Goal: Transaction & Acquisition: Download file/media

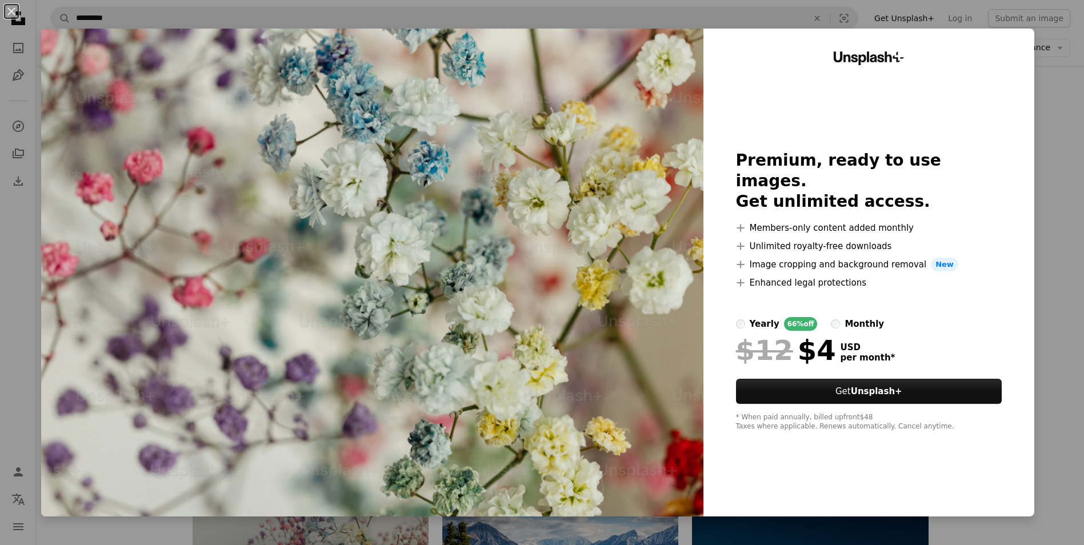
scroll to position [2286, 0]
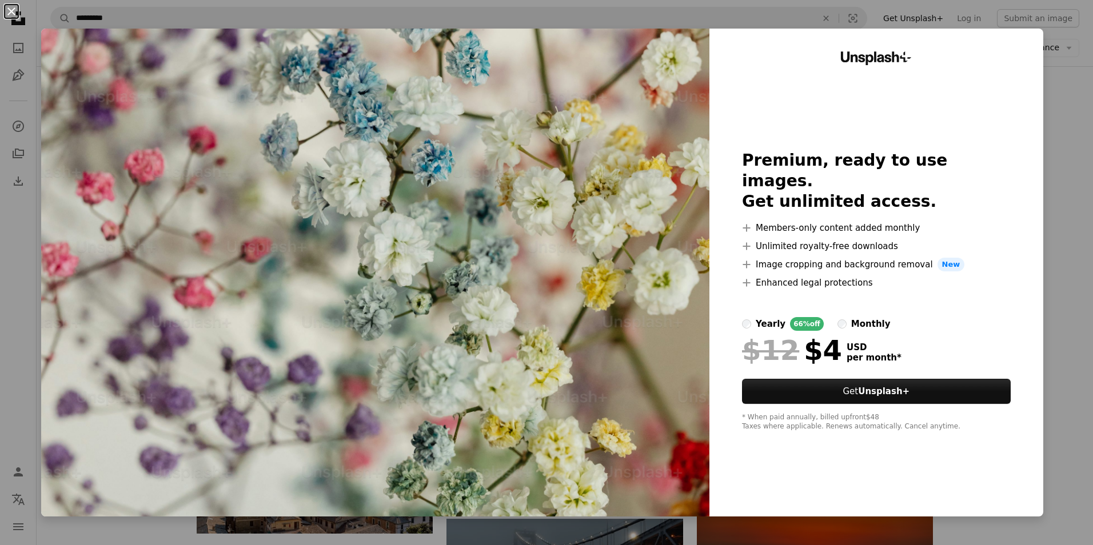
click at [14, 13] on button "An X shape" at bounding box center [12, 12] width 14 height 14
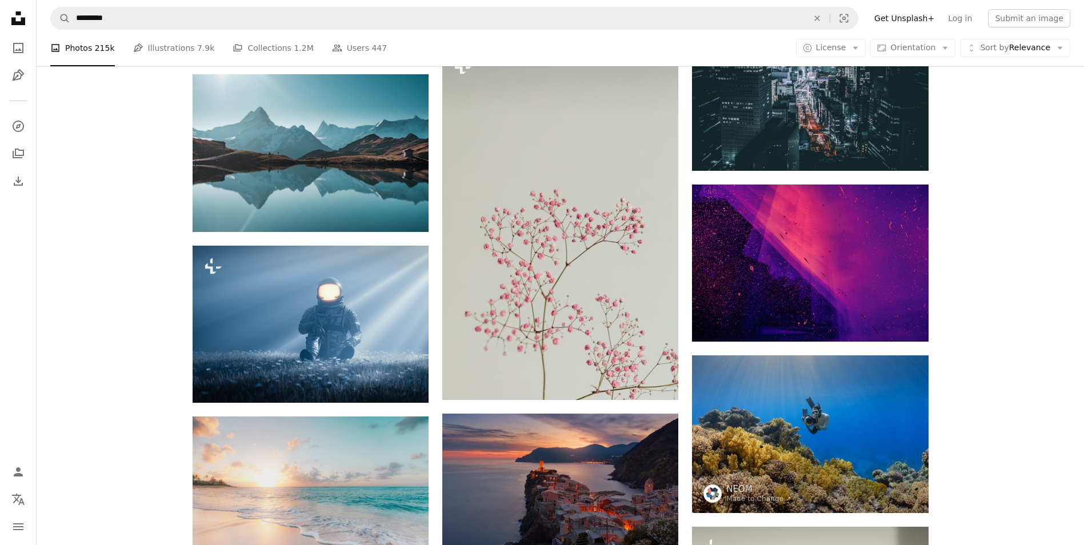
scroll to position [2914, 0]
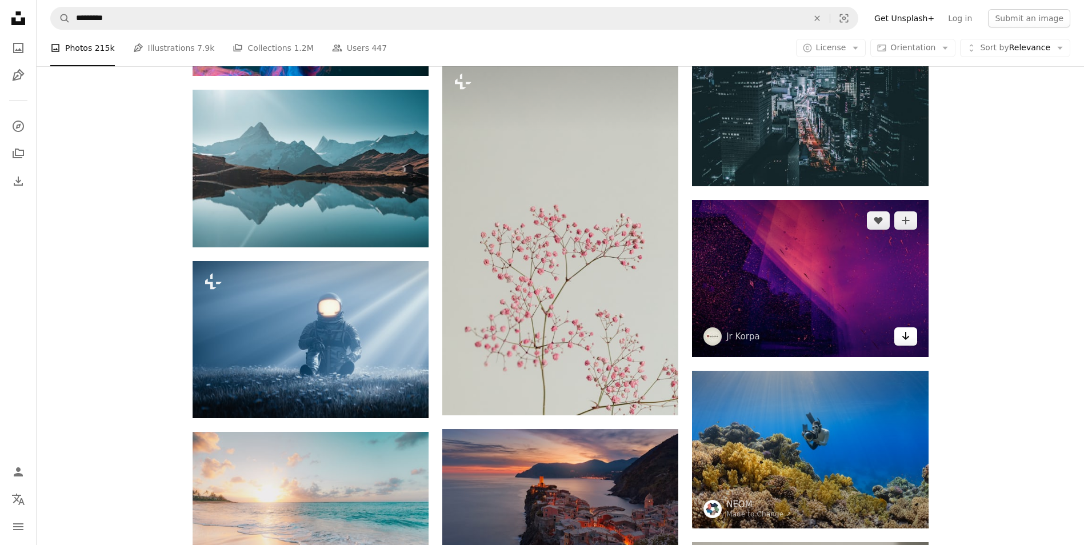
click at [906, 334] on icon "Download" at bounding box center [905, 336] width 7 height 8
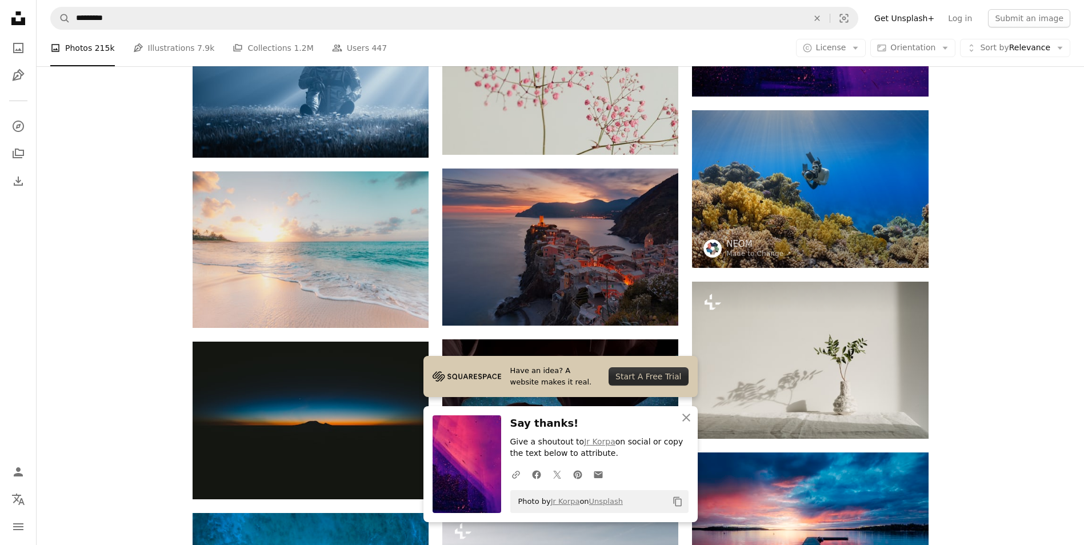
scroll to position [3200, 0]
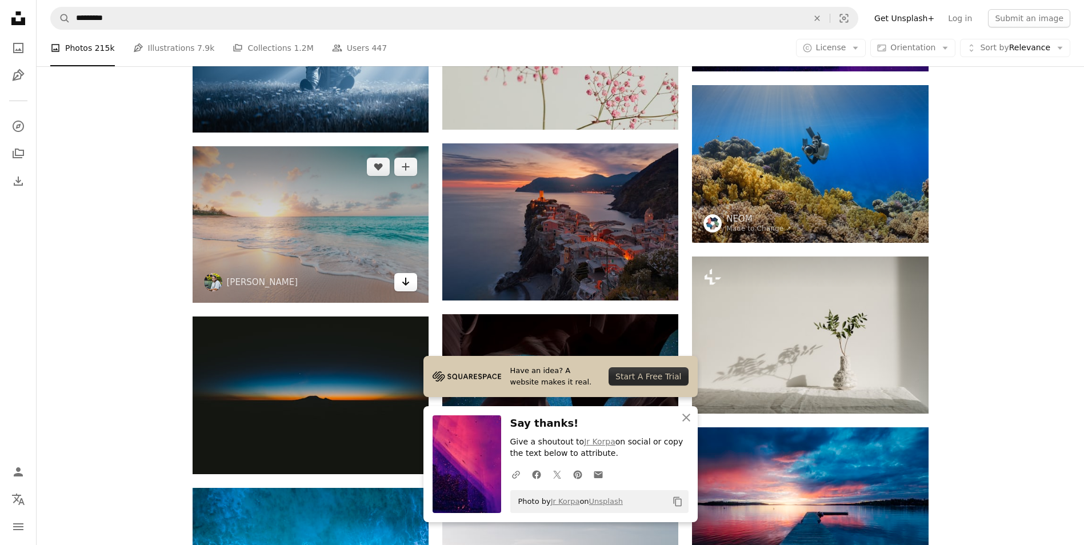
click at [405, 283] on icon "Download" at bounding box center [405, 282] width 7 height 8
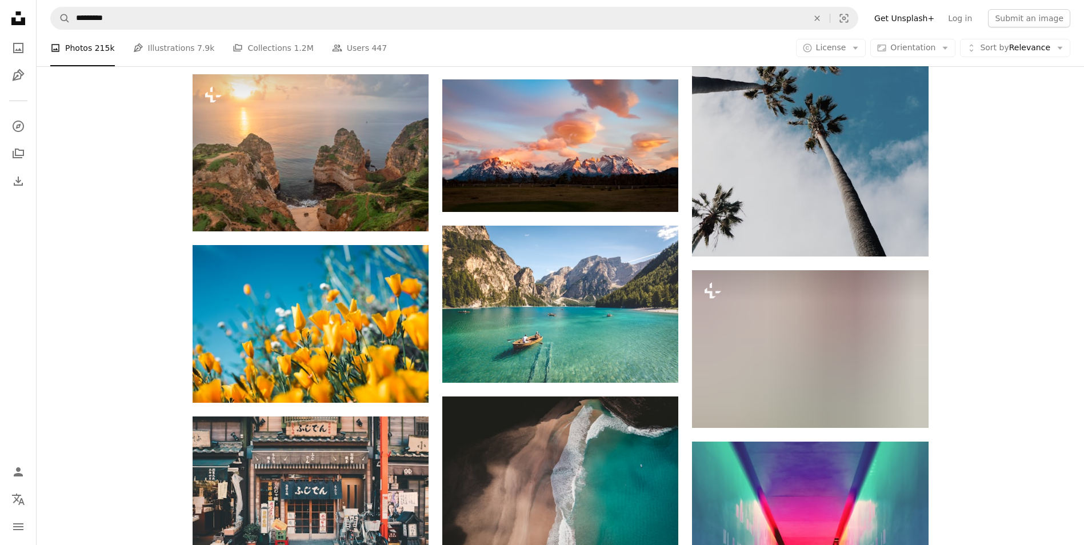
scroll to position [7258, 0]
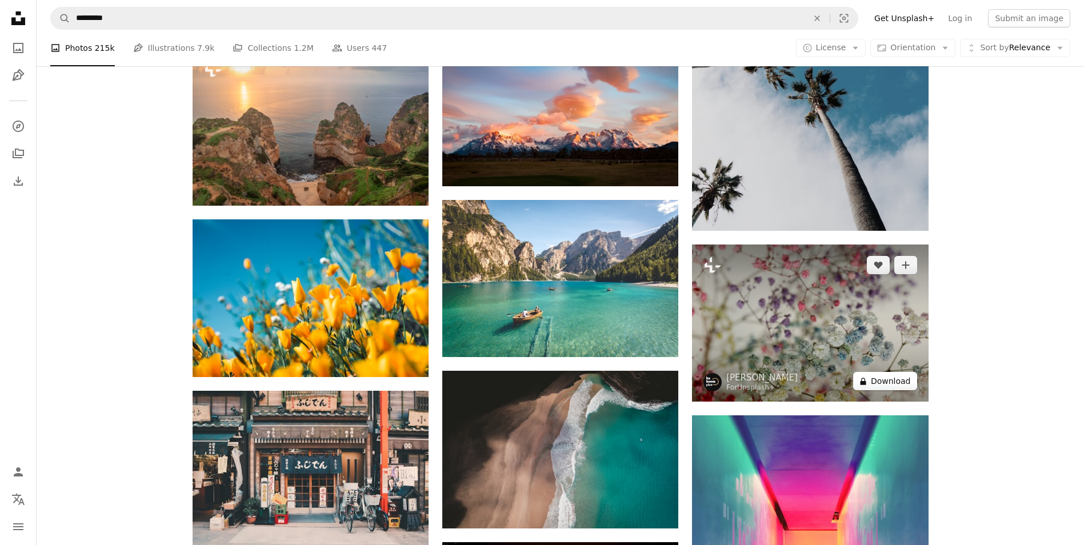
click at [877, 380] on button "A lock Download" at bounding box center [885, 381] width 64 height 18
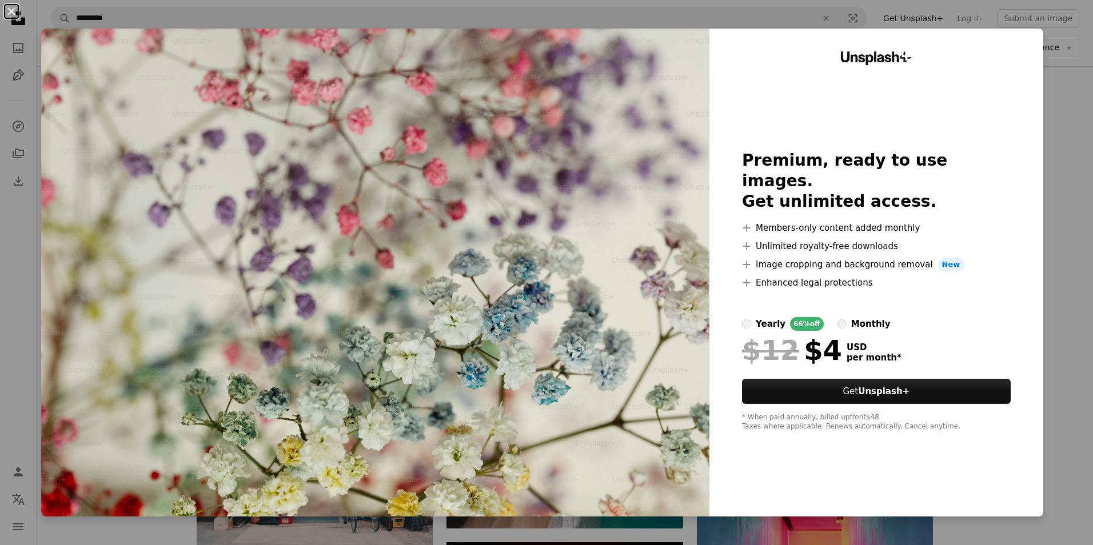
click at [9, 10] on button "An X shape" at bounding box center [12, 12] width 14 height 14
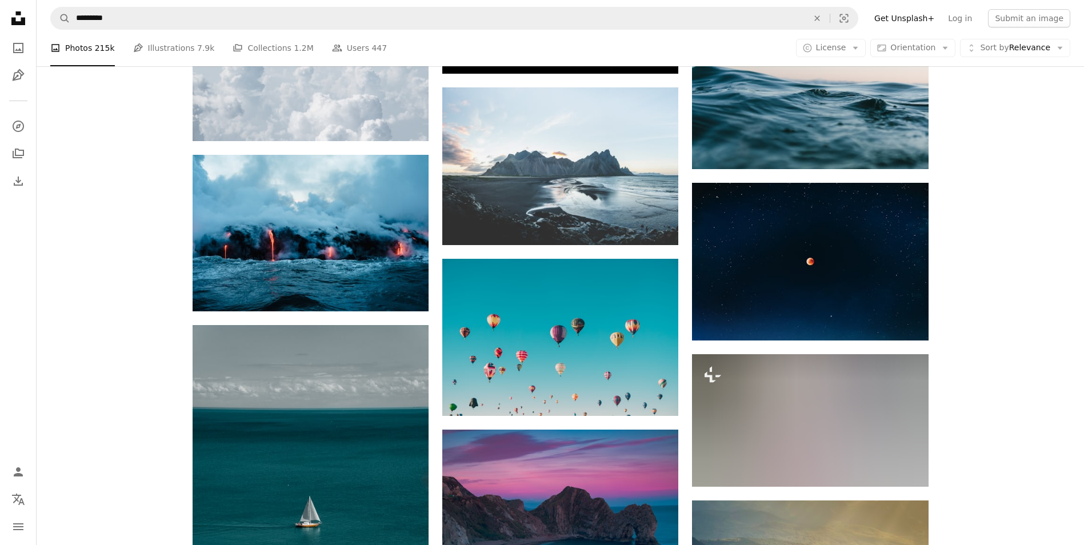
scroll to position [12172, 0]
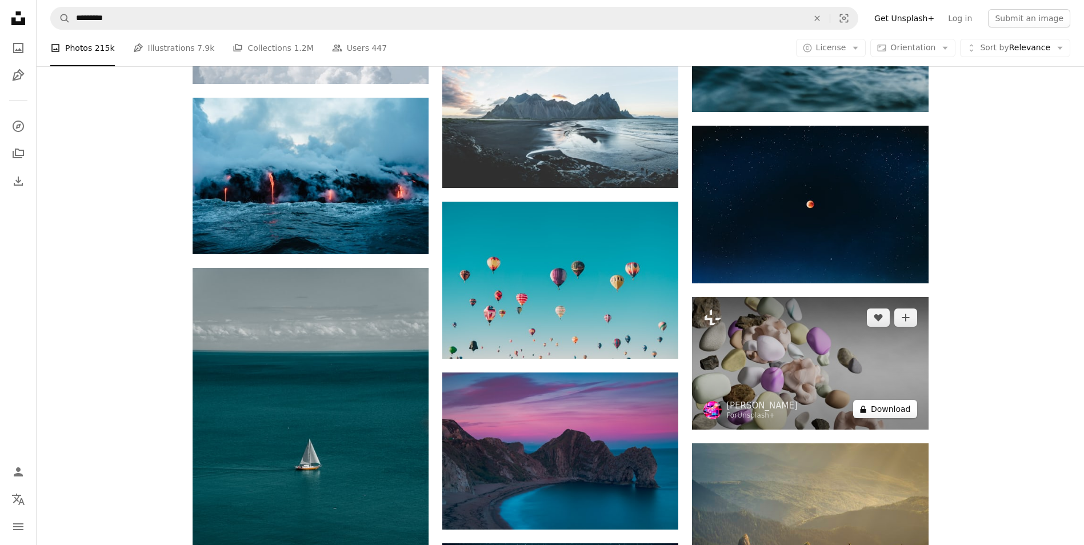
click at [889, 406] on button "A lock Download" at bounding box center [885, 409] width 64 height 18
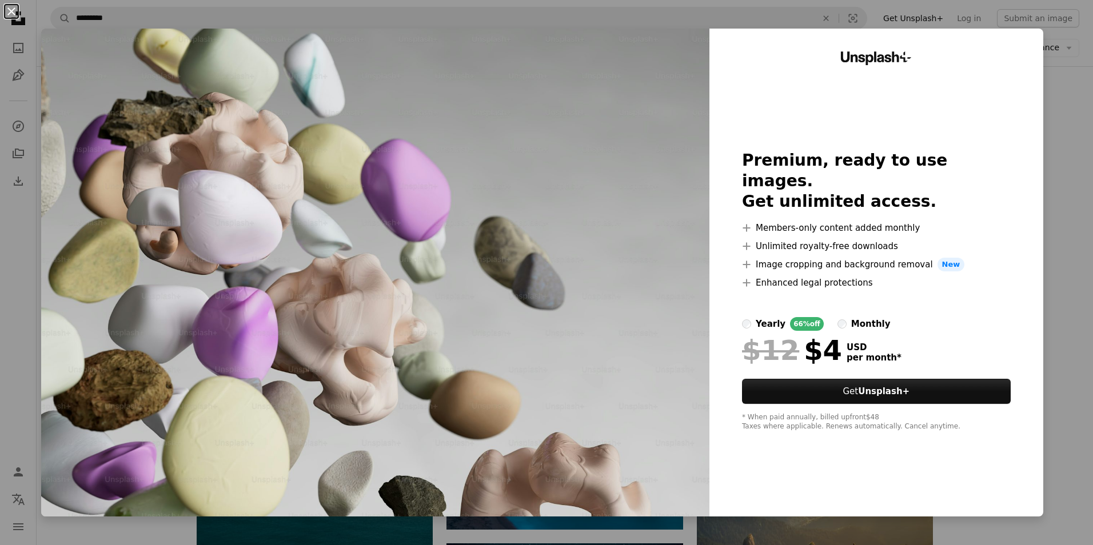
click at [13, 12] on button "An X shape" at bounding box center [12, 12] width 14 height 14
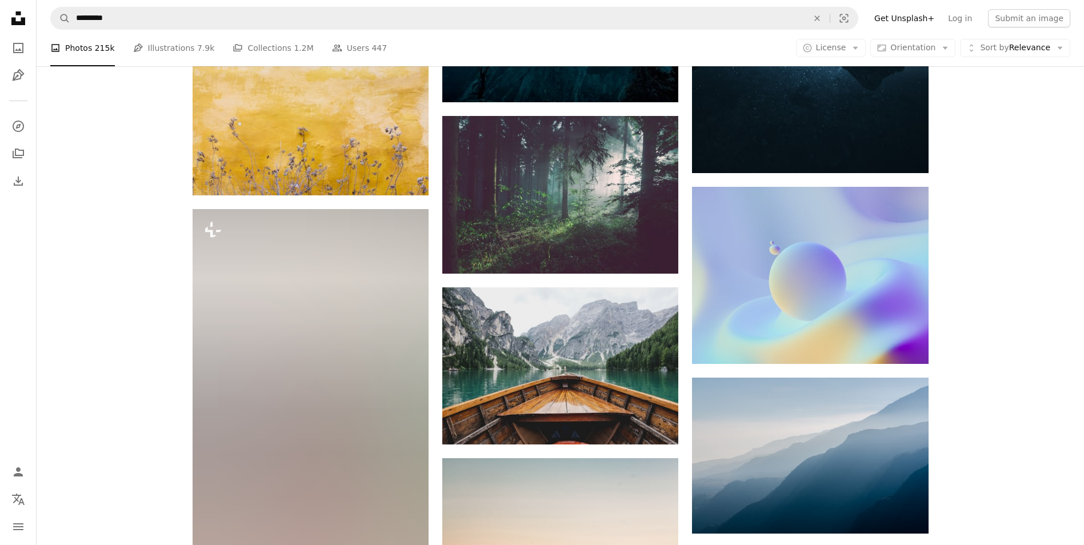
scroll to position [13029, 0]
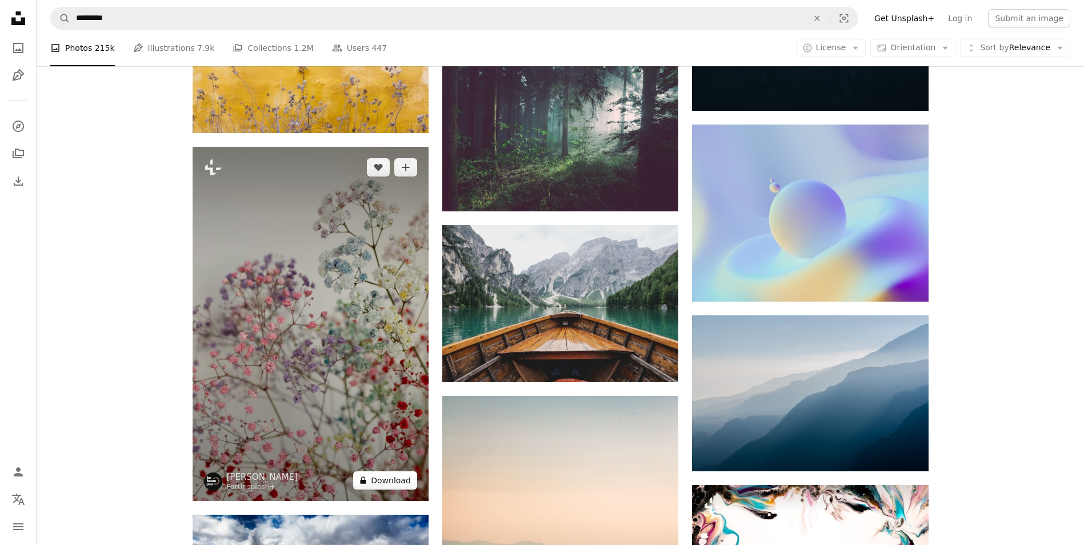
click at [405, 474] on button "A lock Download" at bounding box center [385, 480] width 64 height 18
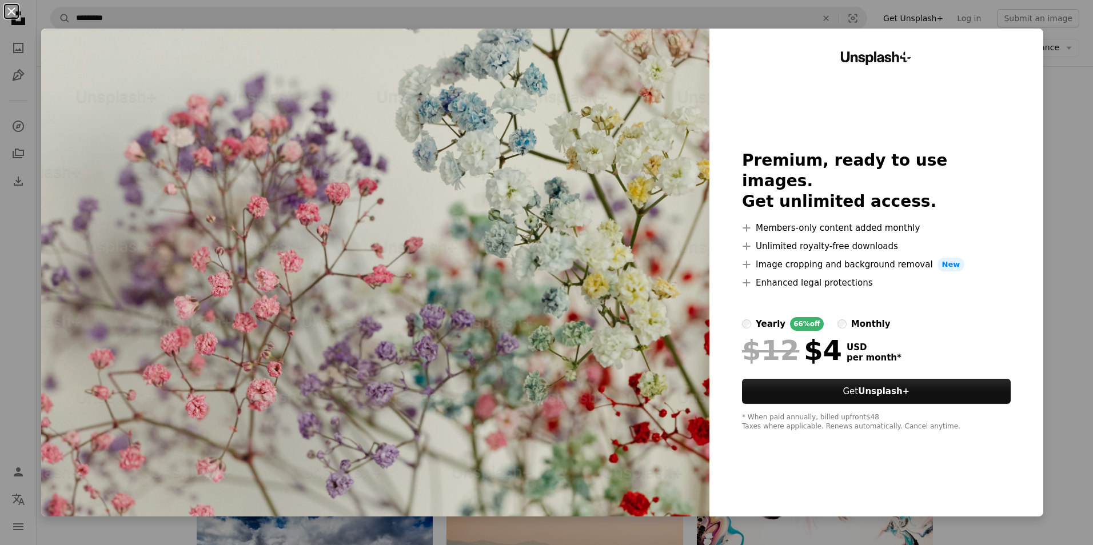
click at [17, 11] on button "An X shape" at bounding box center [12, 12] width 14 height 14
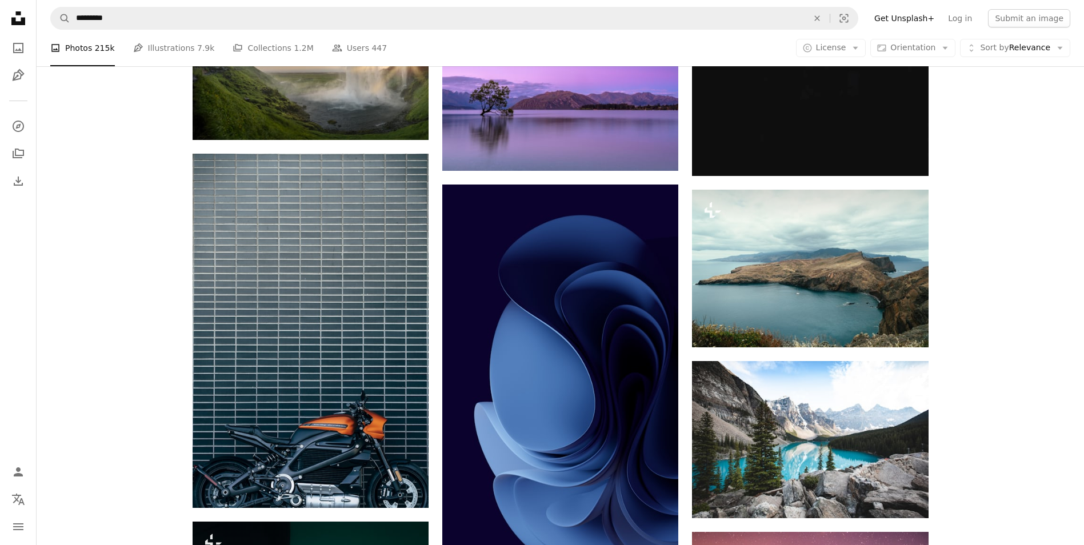
scroll to position [18458, 0]
